Goal: Navigation & Orientation: Go to known website

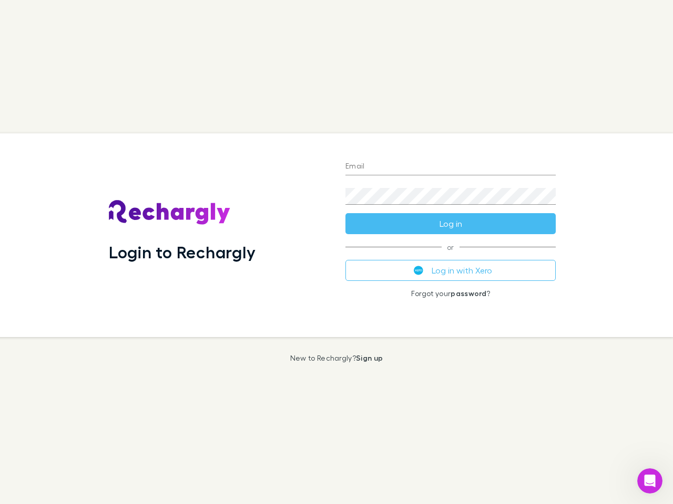
click at [336, 252] on div "Login to Rechargly" at bounding box center [218, 235] width 236 height 204
click at [450, 167] on input "Email" at bounding box center [450, 167] width 210 height 17
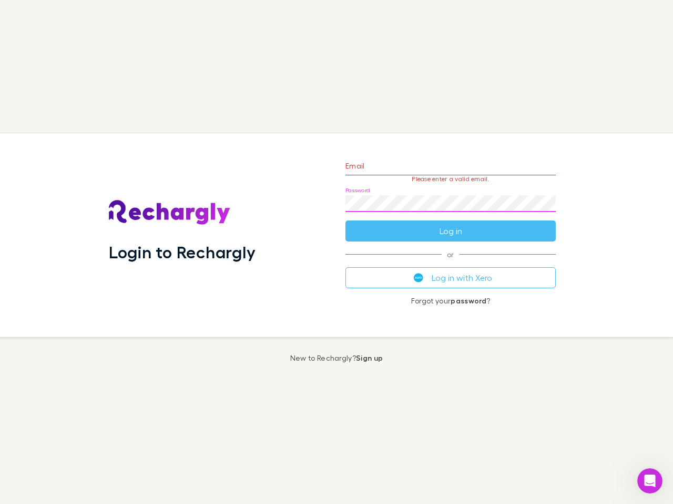
click at [450, 224] on form "Email Please enter a valid email. Password Log in" at bounding box center [450, 195] width 210 height 91
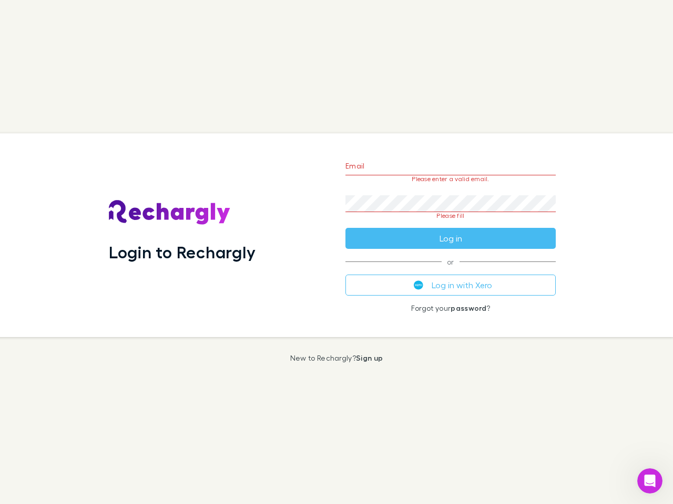
click at [450, 271] on div "Email Please enter a valid email. Password Please fill Log in or Log in with Xe…" at bounding box center [450, 235] width 227 height 204
click at [649, 481] on icon "Open Intercom Messenger" at bounding box center [649, 481] width 17 height 17
